Goal: Information Seeking & Learning: Check status

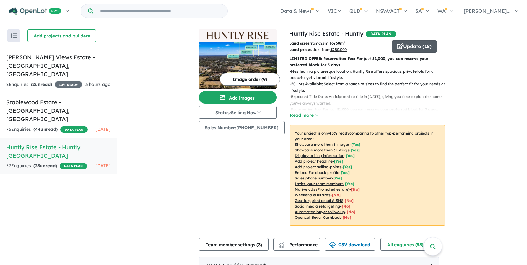
click at [401, 48] on button "Update ( 18 )" at bounding box center [413, 46] width 45 height 12
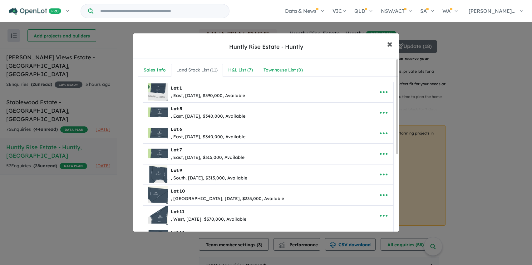
click at [388, 45] on span "×" at bounding box center [390, 43] width 6 height 13
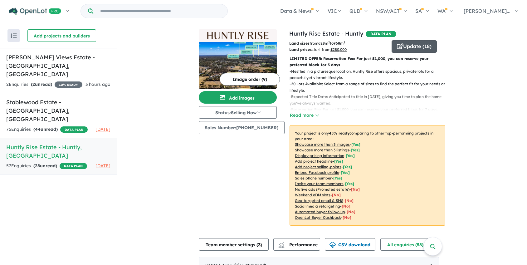
click at [399, 49] on button "Update ( 18 )" at bounding box center [413, 46] width 45 height 12
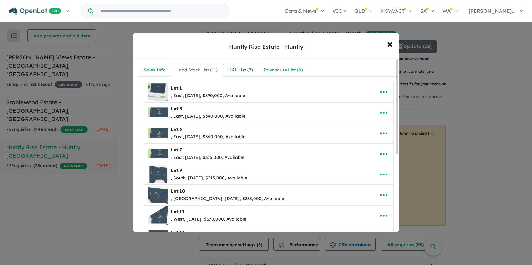
click at [240, 72] on div "H&L List ( 7 )" at bounding box center [240, 69] width 25 height 7
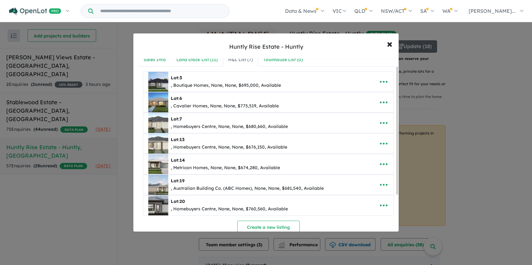
scroll to position [10, 0]
click at [181, 79] on span "3" at bounding box center [180, 78] width 2 height 6
click at [380, 84] on icon "button" at bounding box center [383, 81] width 9 height 9
click at [328, 62] on nav "Sales Info Land Stock List ( 11 ) H&L List ( 7 ) Townhouse List ( 0 )" at bounding box center [268, 60] width 260 height 13
click at [390, 43] on span "×" at bounding box center [390, 43] width 6 height 13
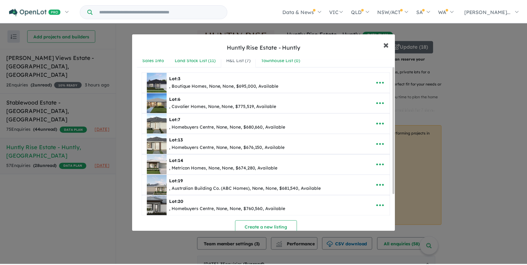
scroll to position [0, 0]
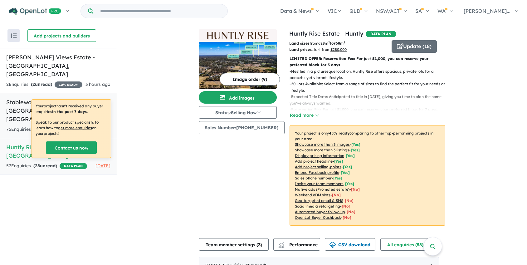
click at [93, 98] on h5 "Stablewood Estate - [GEOGRAPHIC_DATA] , [GEOGRAPHIC_DATA]" at bounding box center [58, 110] width 104 height 25
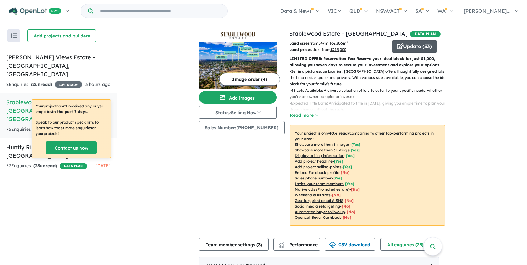
click at [406, 43] on button "Update ( 33 )" at bounding box center [414, 46] width 46 height 12
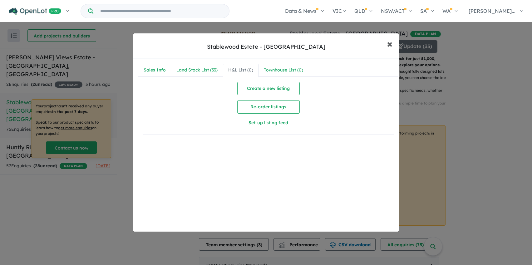
click at [390, 45] on span "×" at bounding box center [390, 43] width 6 height 13
